Goal: Task Accomplishment & Management: Manage account settings

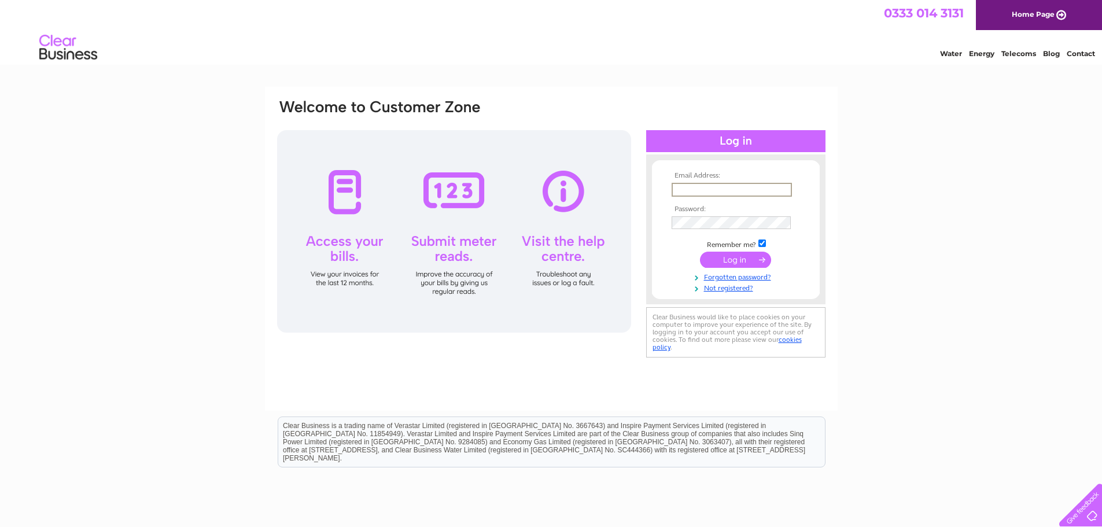
click at [689, 189] on input "text" at bounding box center [732, 190] width 120 height 14
type input "[PERSON_NAME][EMAIL_ADDRESS][PERSON_NAME][DOMAIN_NAME]"
click at [745, 276] on link "Forgotten password?" at bounding box center [737, 275] width 131 height 11
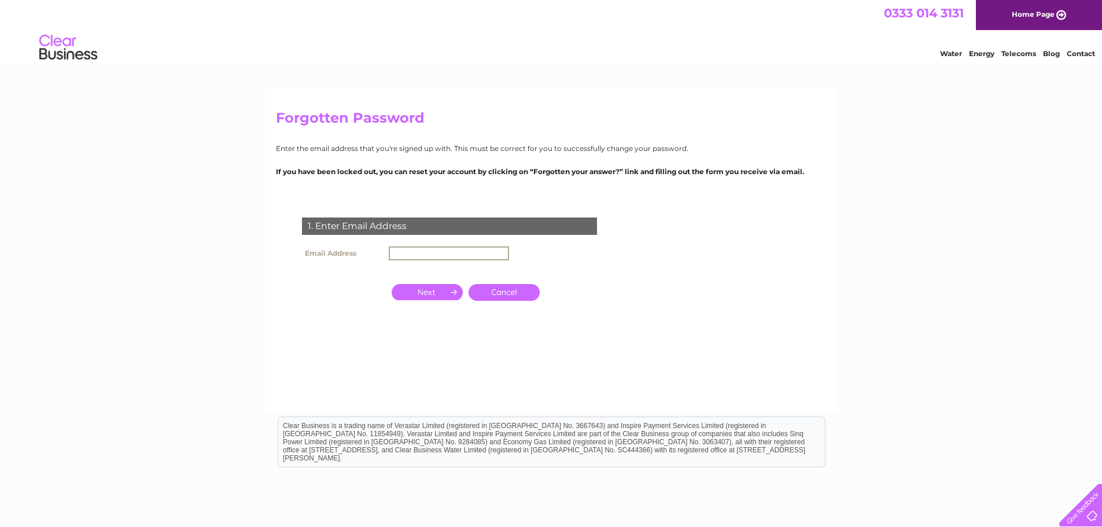
click at [430, 258] on input "text" at bounding box center [449, 253] width 120 height 14
click at [438, 296] on input "button" at bounding box center [427, 291] width 71 height 16
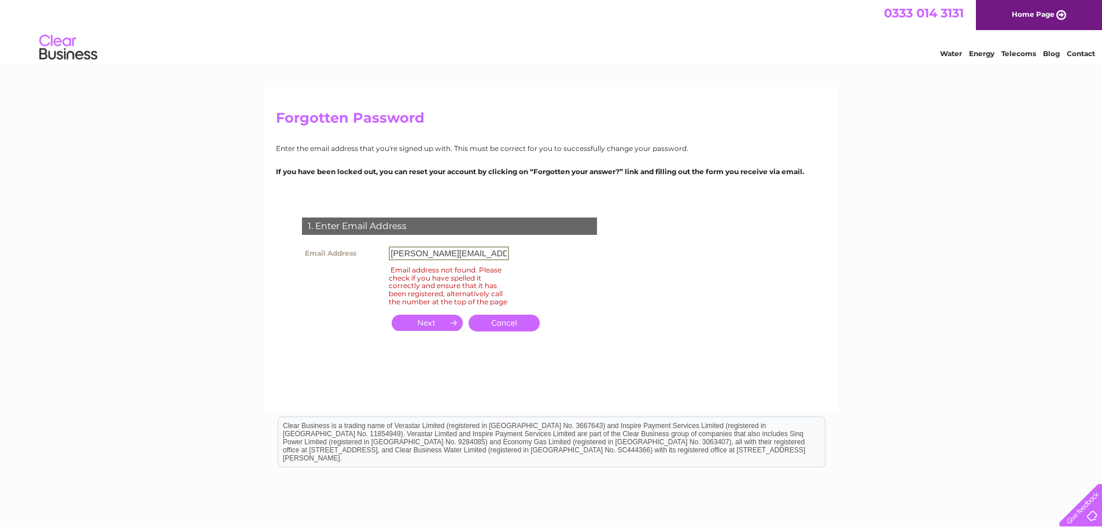
drag, startPoint x: 455, startPoint y: 252, endPoint x: 268, endPoint y: 223, distance: 189.7
click at [268, 223] on div "Forgotten Password Enter the email address that you're signed up with. This mus…" at bounding box center [551, 249] width 573 height 324
type input "[EMAIL_ADDRESS][DOMAIN_NAME]"
click at [437, 331] on input "button" at bounding box center [427, 323] width 71 height 16
